Goal: Task Accomplishment & Management: Manage account settings

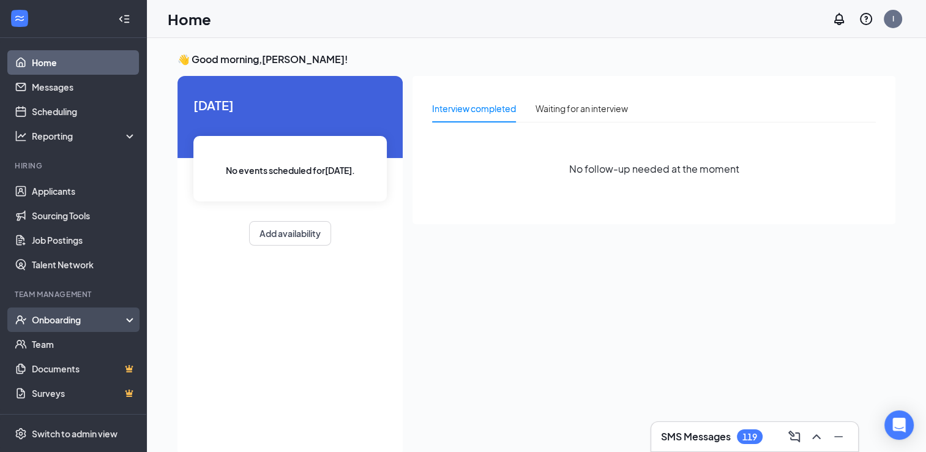
click at [70, 319] on div "Onboarding" at bounding box center [79, 320] width 94 height 12
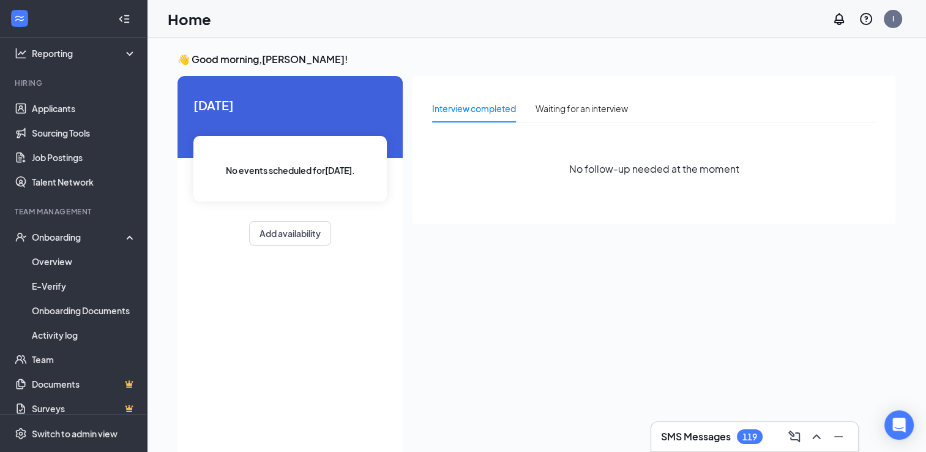
scroll to position [94, 0]
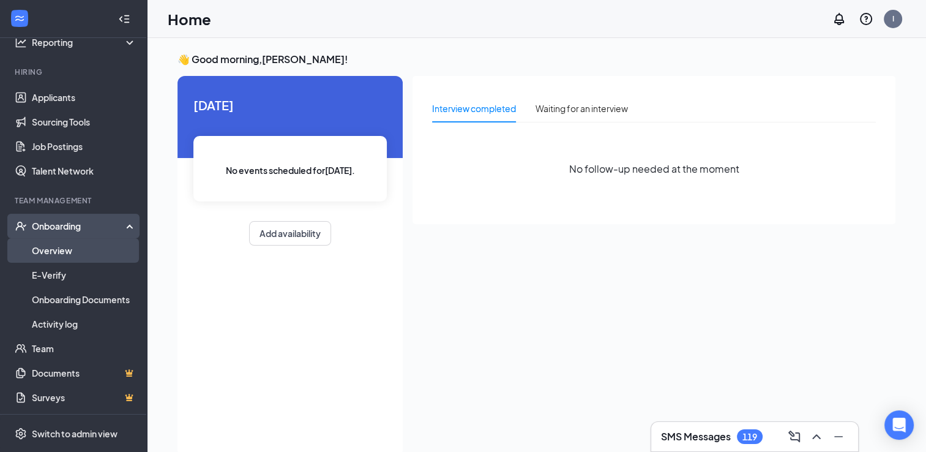
click at [49, 250] on link "Overview" at bounding box center [84, 250] width 105 height 24
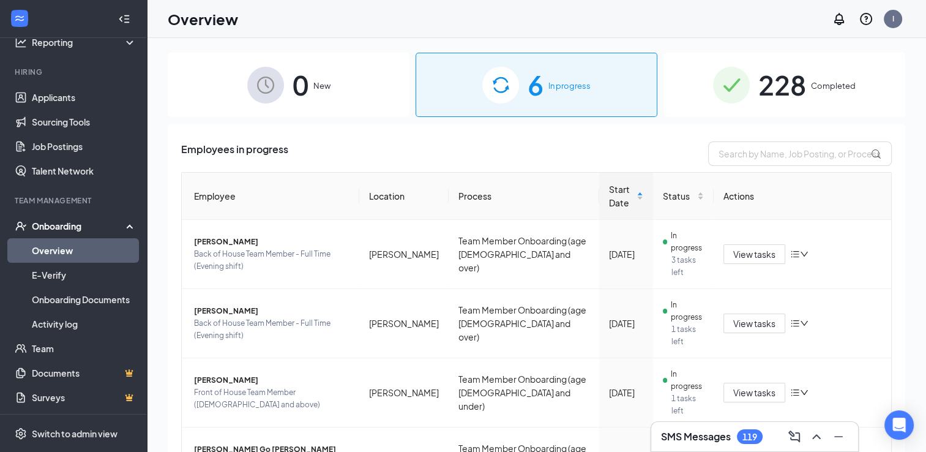
click at [794, 92] on span "228" at bounding box center [783, 85] width 48 height 42
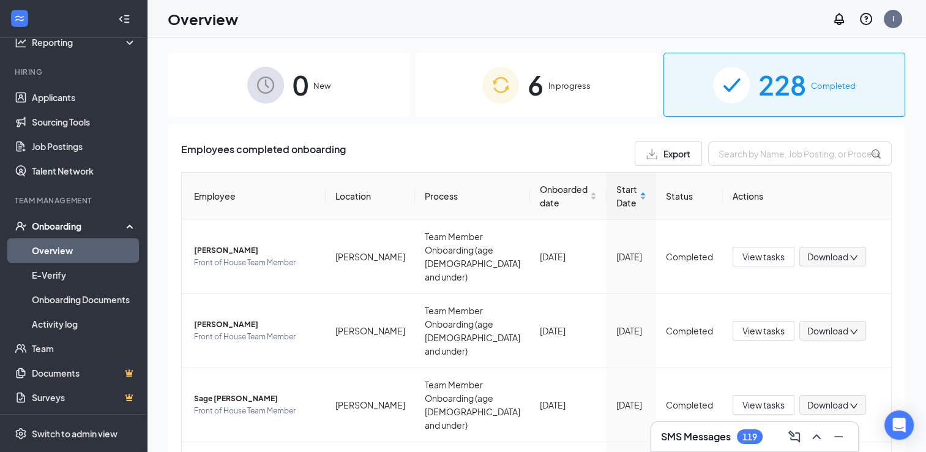
click at [617, 206] on span "Start Date" at bounding box center [627, 195] width 21 height 27
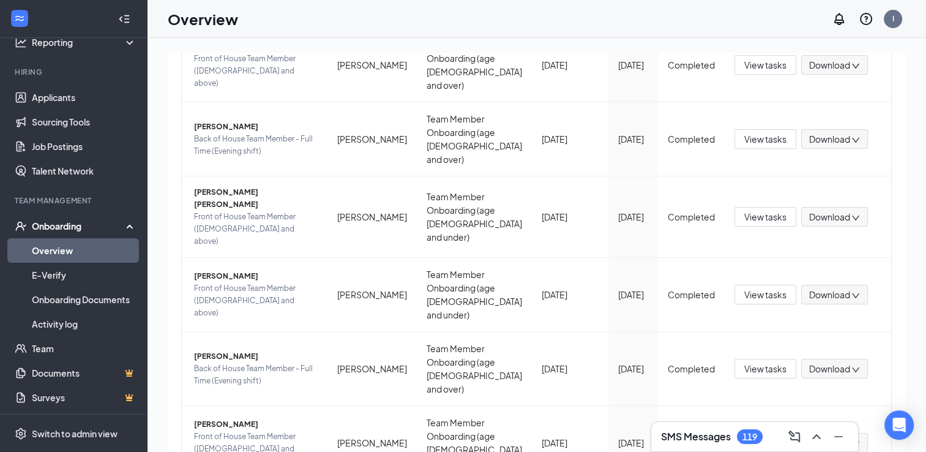
scroll to position [55, 0]
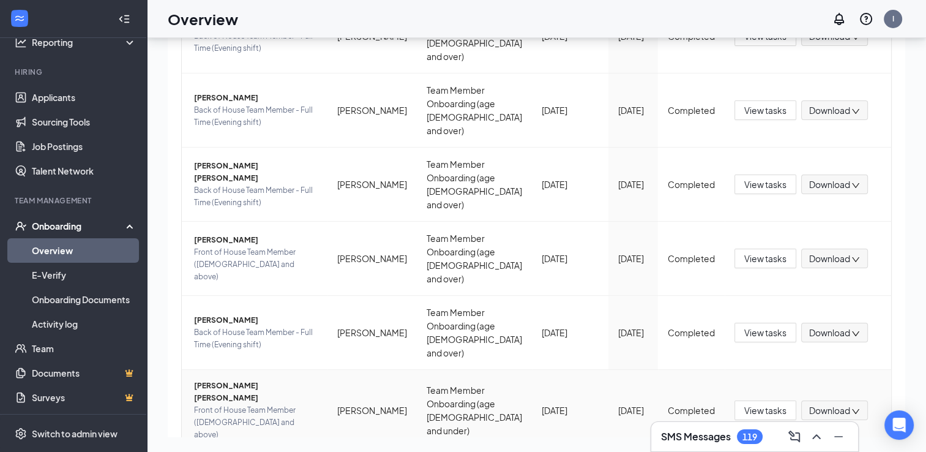
scroll to position [169, 0]
